Goal: Information Seeking & Learning: Learn about a topic

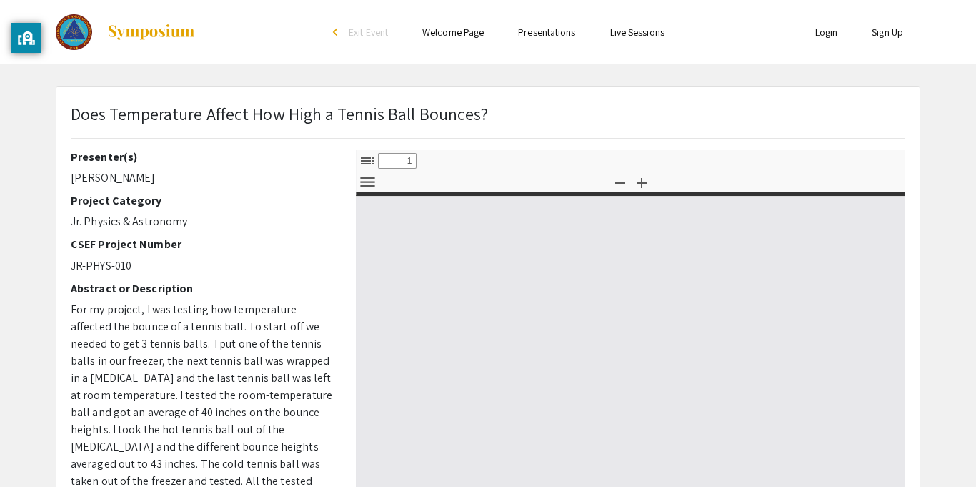
select select "custom"
type input "0"
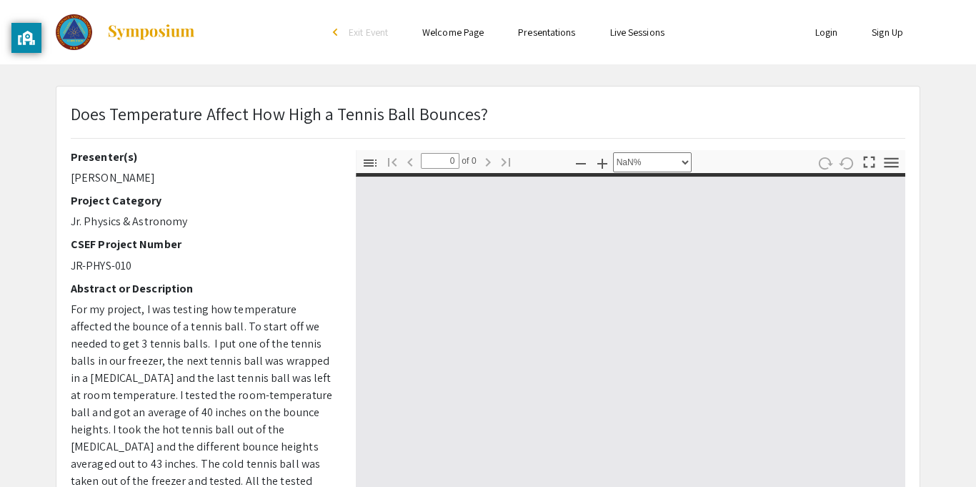
select select "auto"
type input "1"
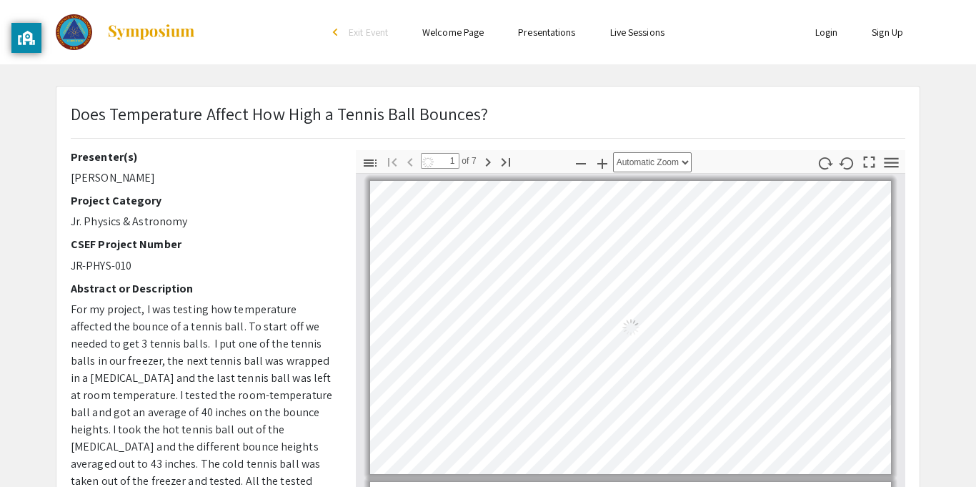
select select "auto"
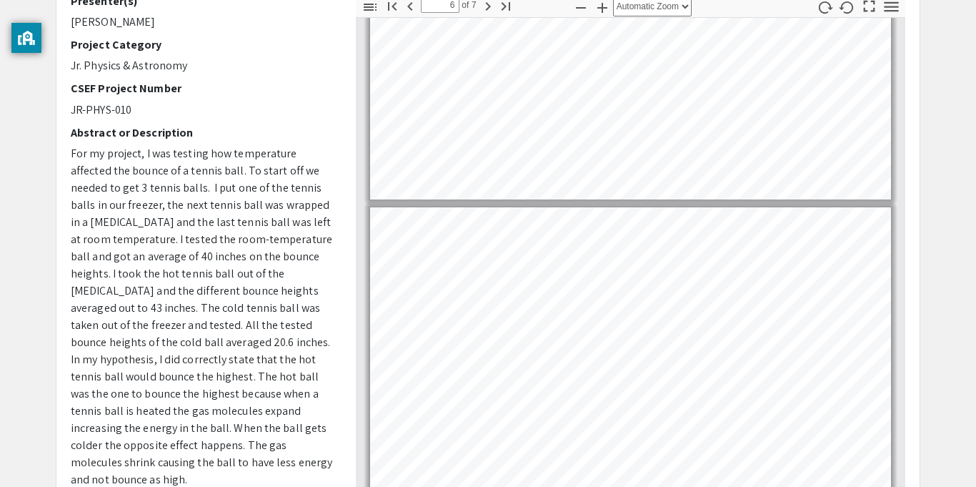
scroll to position [1335, 0]
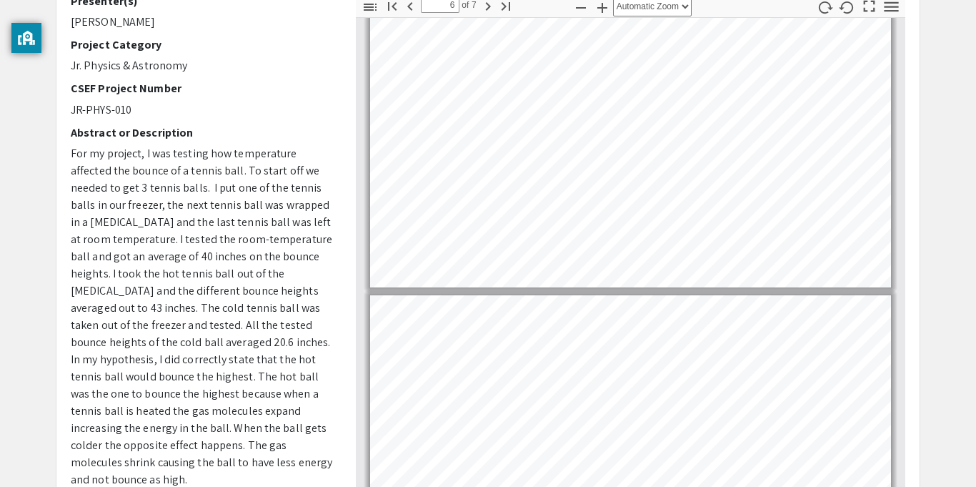
type input "7"
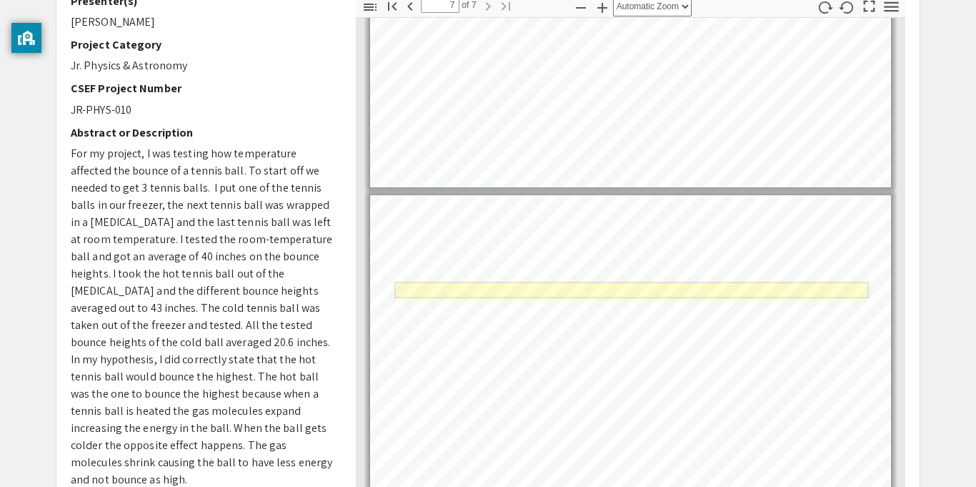
click at [534, 282] on link "Page 7" at bounding box center [631, 290] width 474 height 16
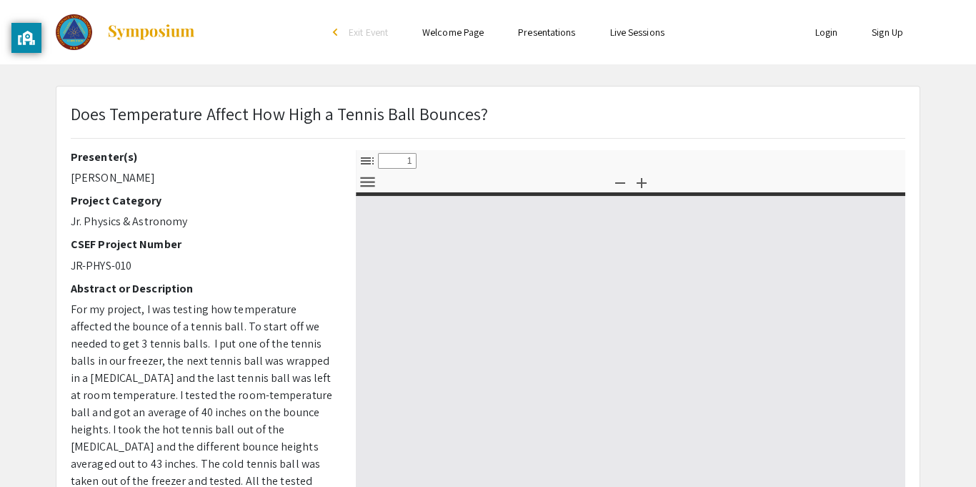
select select "custom"
type input "0"
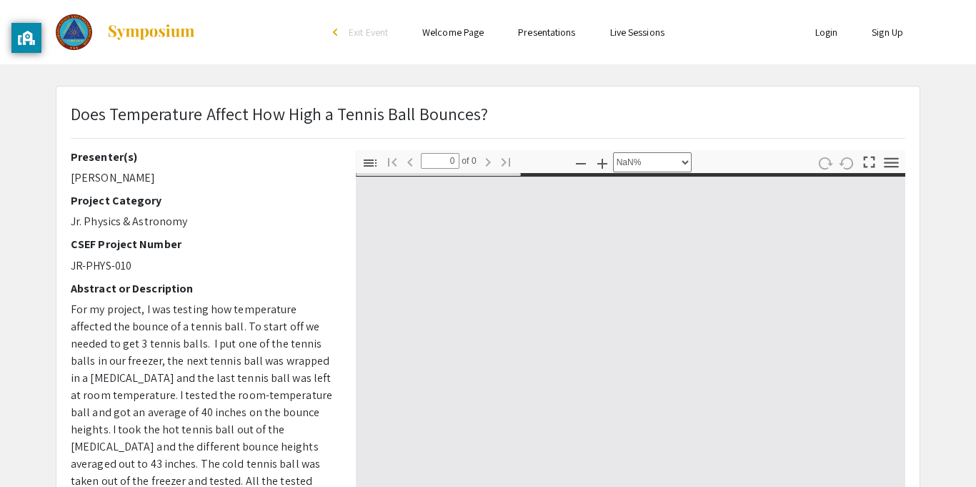
select select "auto"
type input "1"
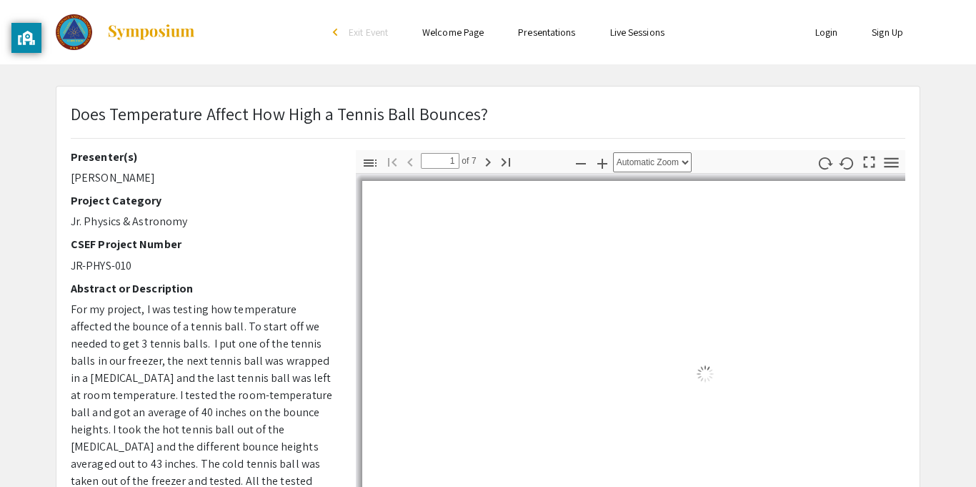
select select "auto"
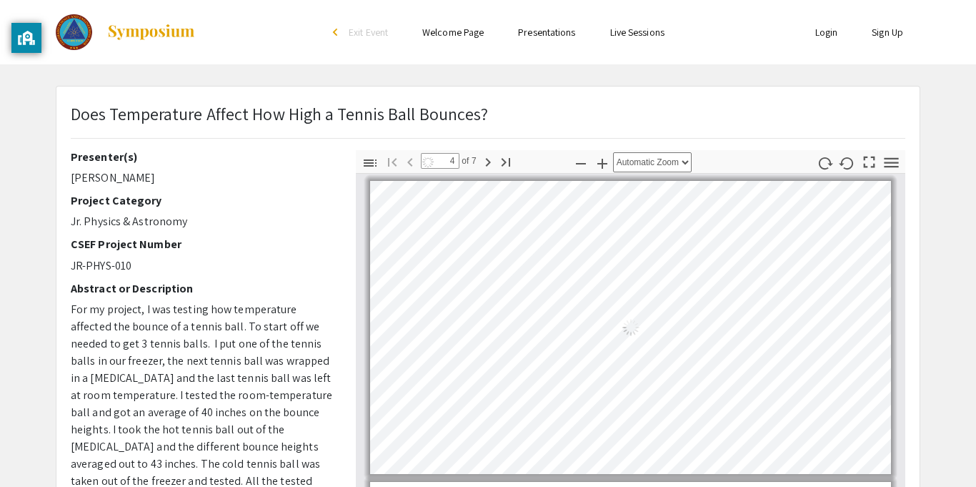
type input "7"
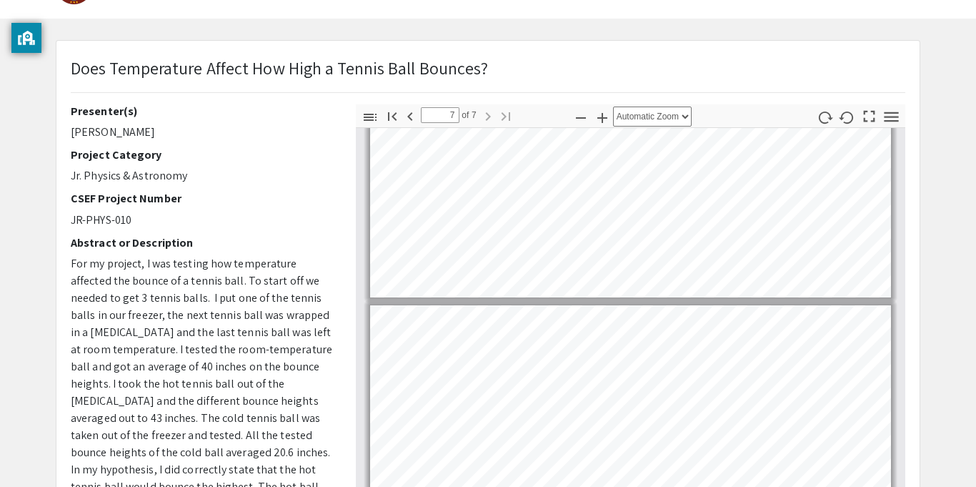
scroll to position [40, 0]
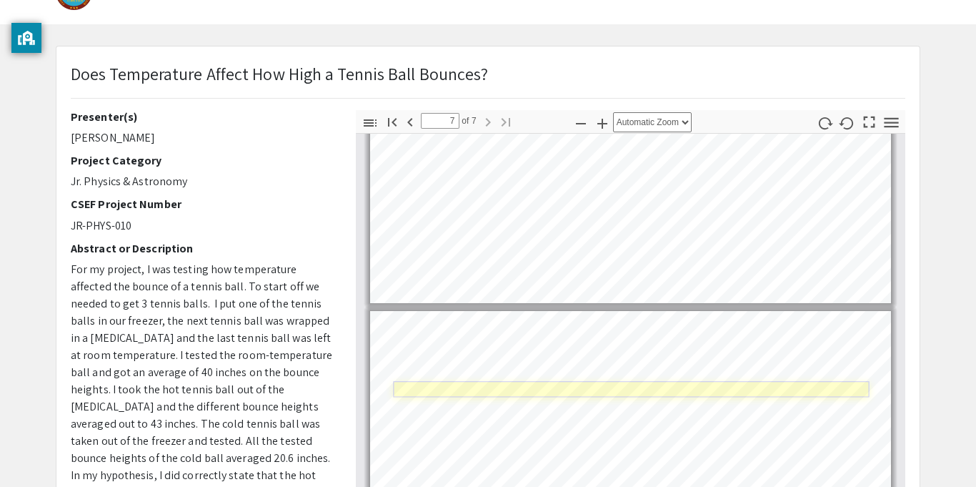
click at [621, 384] on link "Page 7" at bounding box center [631, 390] width 476 height 16
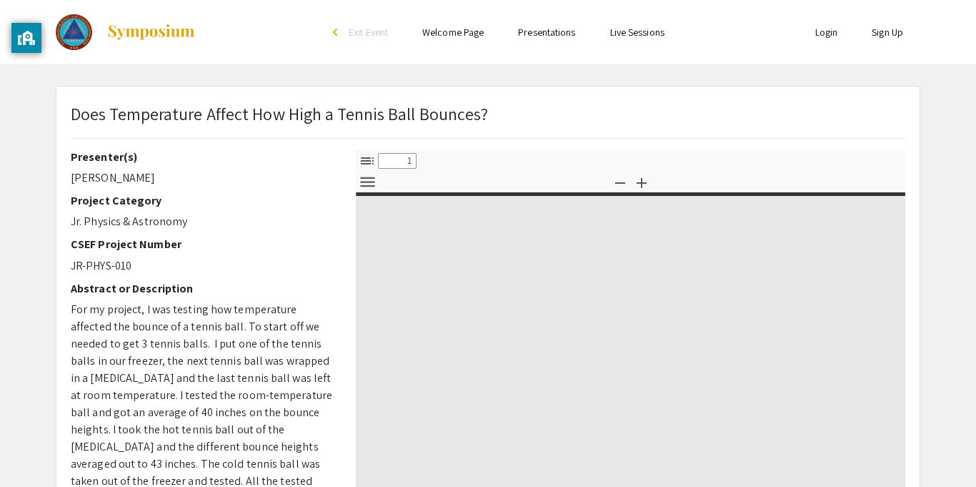
select select "custom"
type input "0"
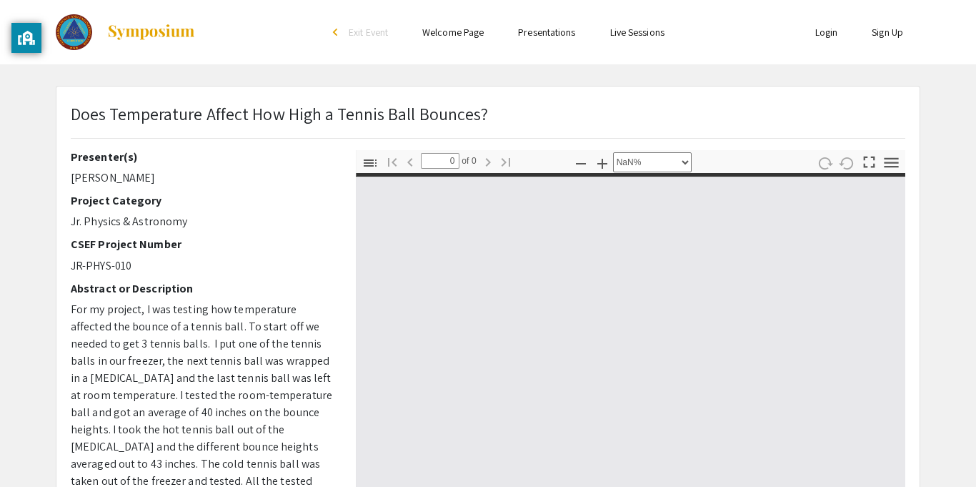
select select "auto"
type input "1"
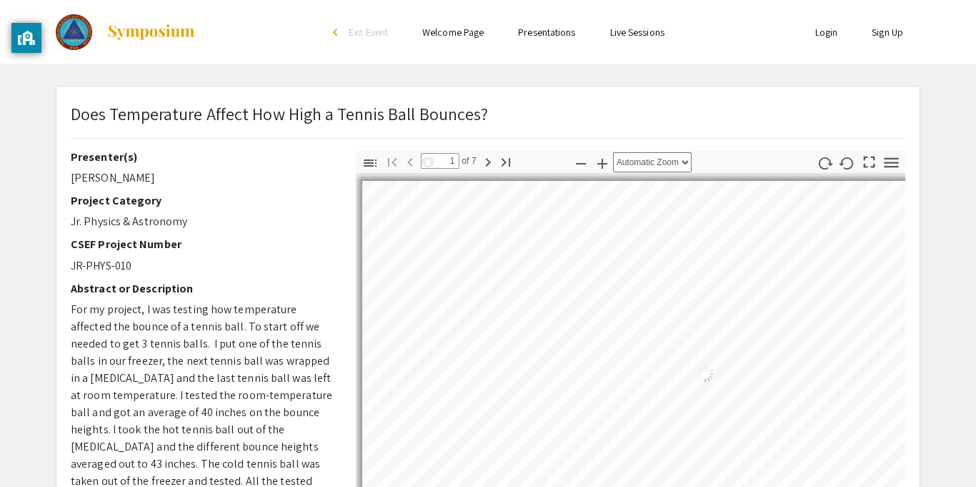
select select "auto"
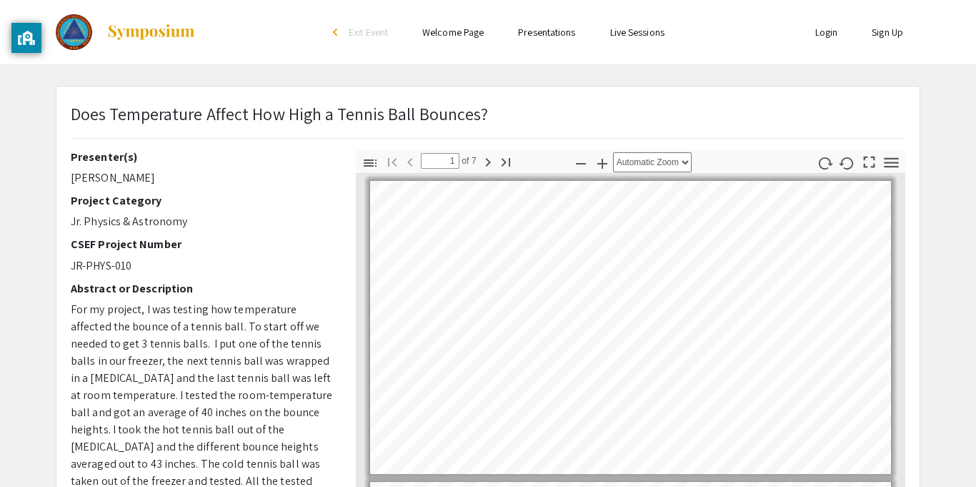
scroll to position [1, 0]
type input "7"
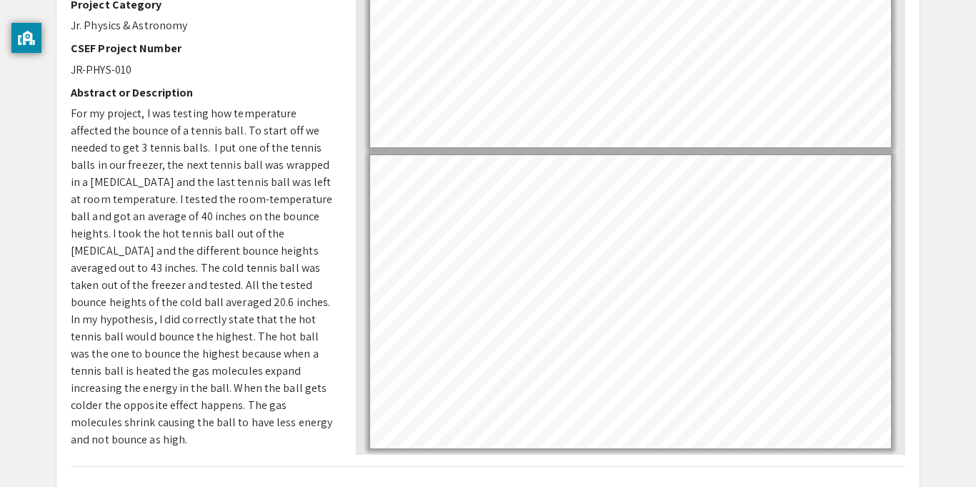
scroll to position [191, 0]
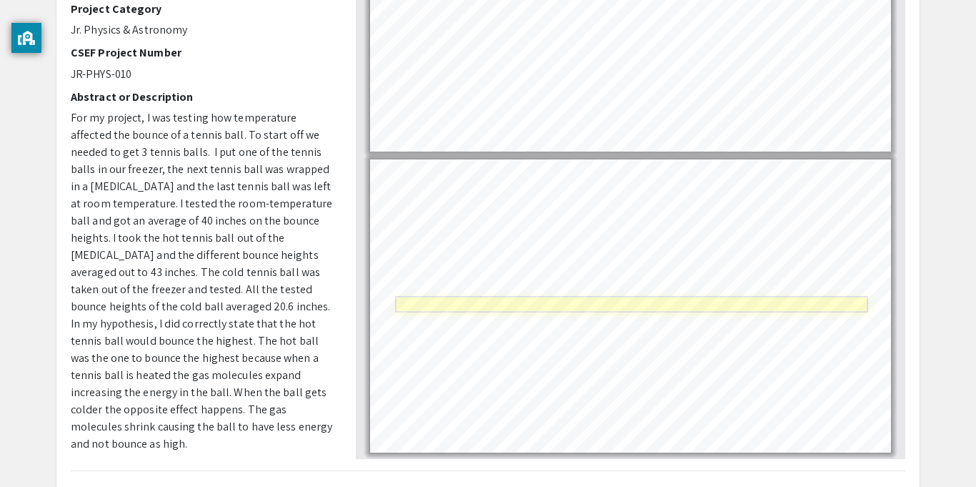
click at [673, 304] on link "Page 7" at bounding box center [631, 305] width 472 height 16
